Goal: Information Seeking & Learning: Learn about a topic

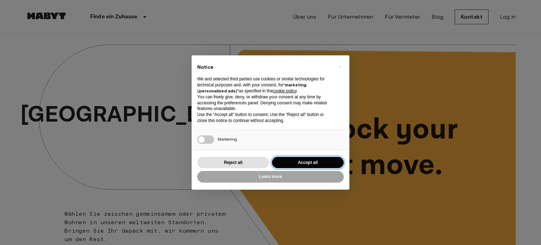
click at [323, 162] on button "Accept all" at bounding box center [308, 163] width 72 height 12
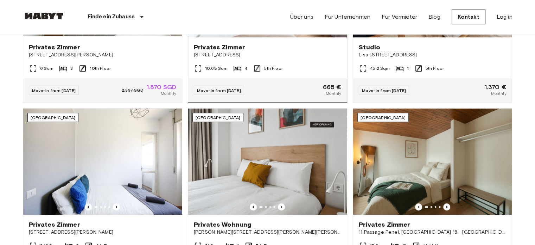
scroll to position [282, 0]
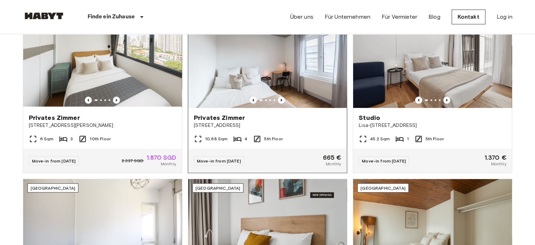
click at [293, 63] on img at bounding box center [267, 55] width 159 height 106
click at [403, 62] on img at bounding box center [432, 55] width 159 height 106
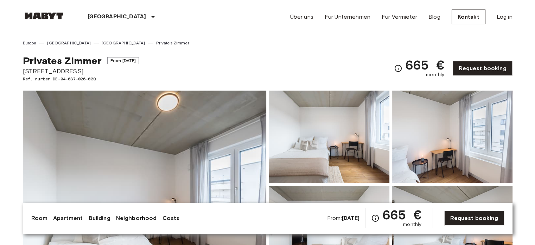
click at [189, 136] on img at bounding box center [145, 183] width 244 height 187
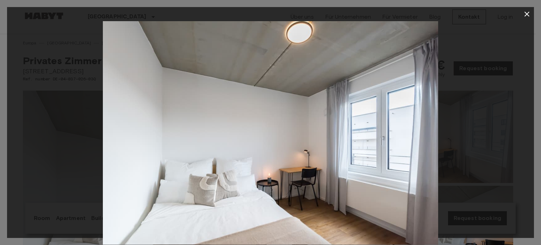
click at [525, 11] on icon "button" at bounding box center [526, 14] width 8 height 8
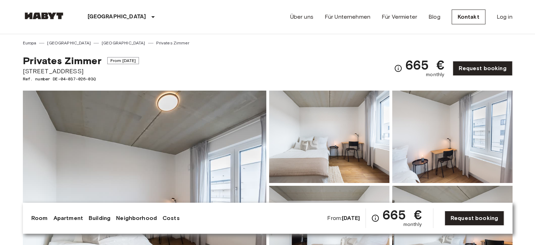
click at [349, 119] on img at bounding box center [329, 136] width 120 height 92
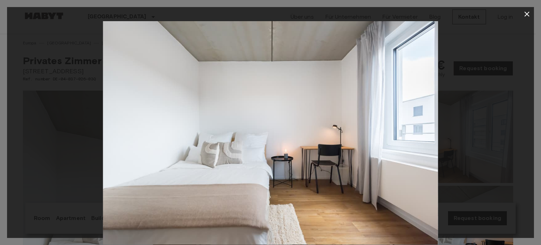
click at [503, 142] on div at bounding box center [270, 132] width 527 height 223
click at [525, 14] on icon "button" at bounding box center [526, 14] width 8 height 8
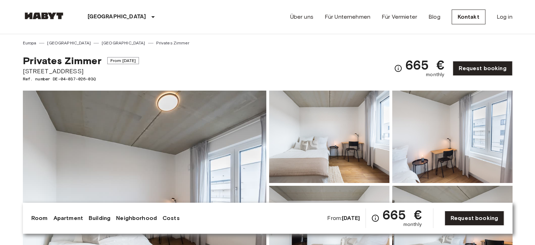
click at [434, 136] on img at bounding box center [452, 136] width 120 height 92
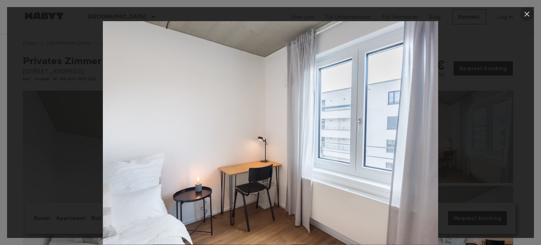
click at [528, 12] on icon "button" at bounding box center [526, 14] width 8 height 8
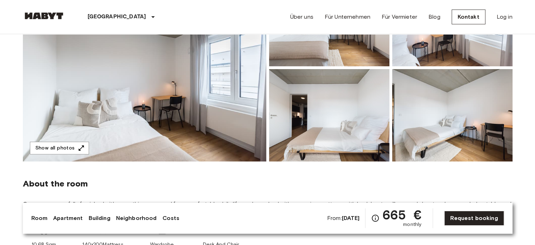
scroll to position [106, 0]
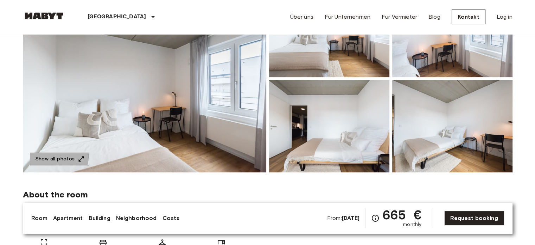
click at [50, 156] on button "Show all photos" at bounding box center [59, 158] width 59 height 13
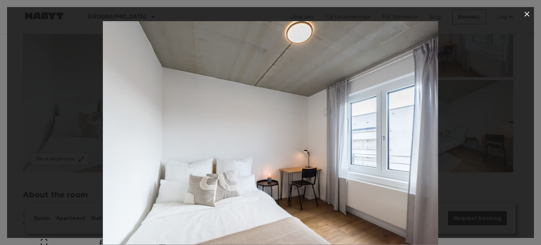
click at [499, 126] on div at bounding box center [270, 132] width 527 height 223
click at [525, 12] on icon "button" at bounding box center [526, 14] width 8 height 8
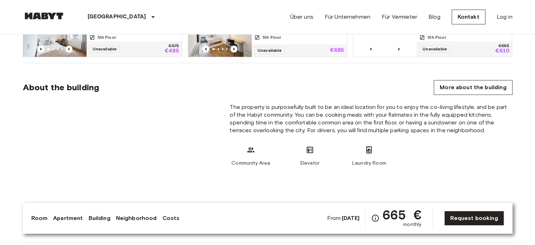
scroll to position [422, 0]
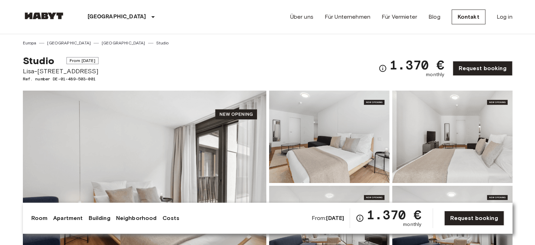
click at [177, 151] on img at bounding box center [145, 183] width 244 height 187
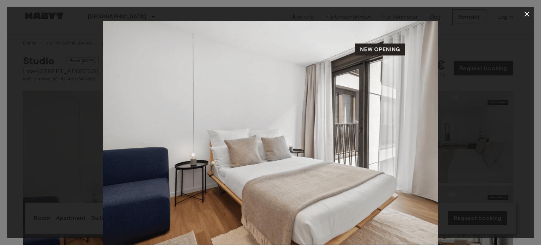
click at [393, 50] on img at bounding box center [270, 132] width 335 height 223
click at [480, 78] on div at bounding box center [270, 132] width 527 height 223
click at [527, 11] on icon "button" at bounding box center [526, 14] width 8 height 8
